Goal: Task Accomplishment & Management: Use online tool/utility

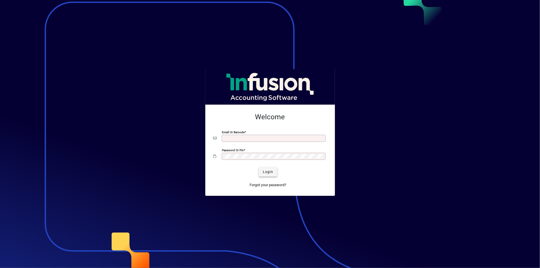
type input "**********"
click at [269, 168] on span "submit" at bounding box center [268, 172] width 18 height 12
